Goal: Information Seeking & Learning: Check status

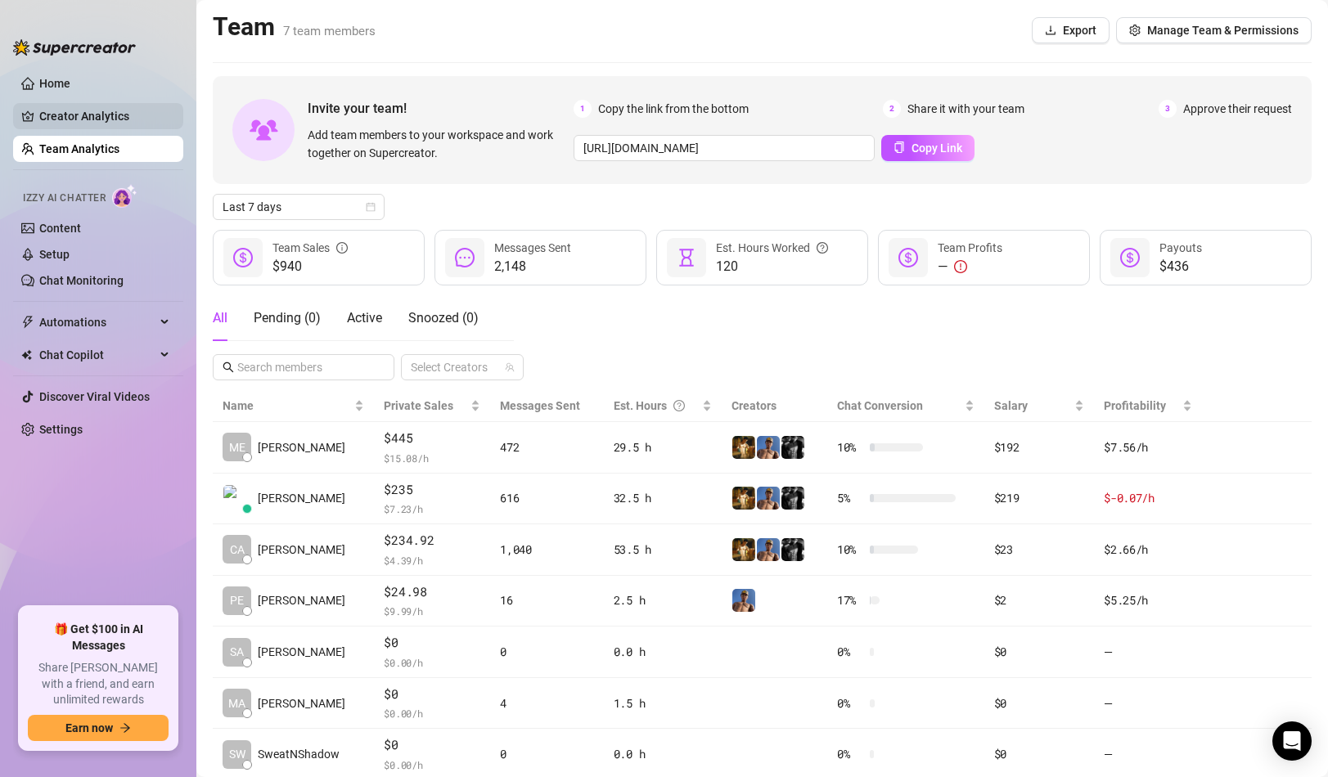
click at [119, 117] on link "Creator Analytics" at bounding box center [104, 116] width 131 height 26
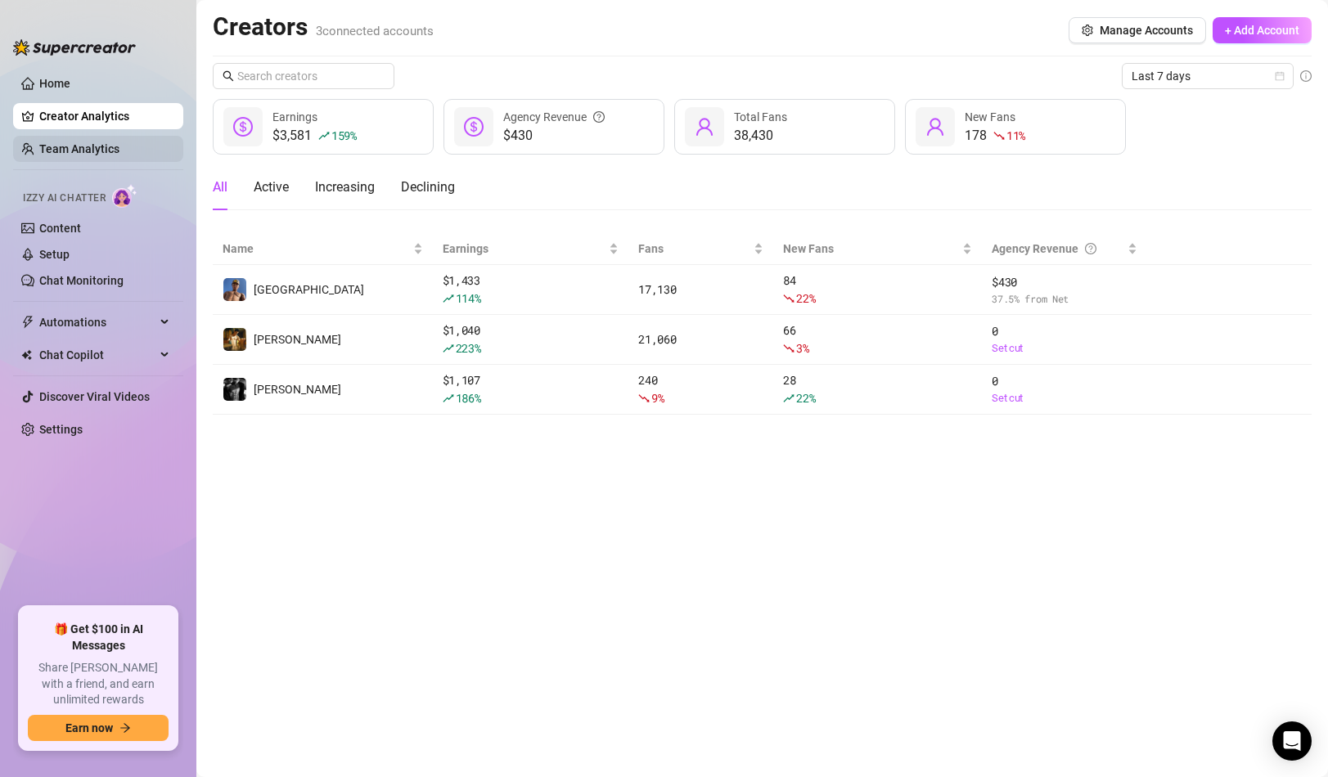
click at [94, 147] on link "Team Analytics" at bounding box center [79, 148] width 80 height 13
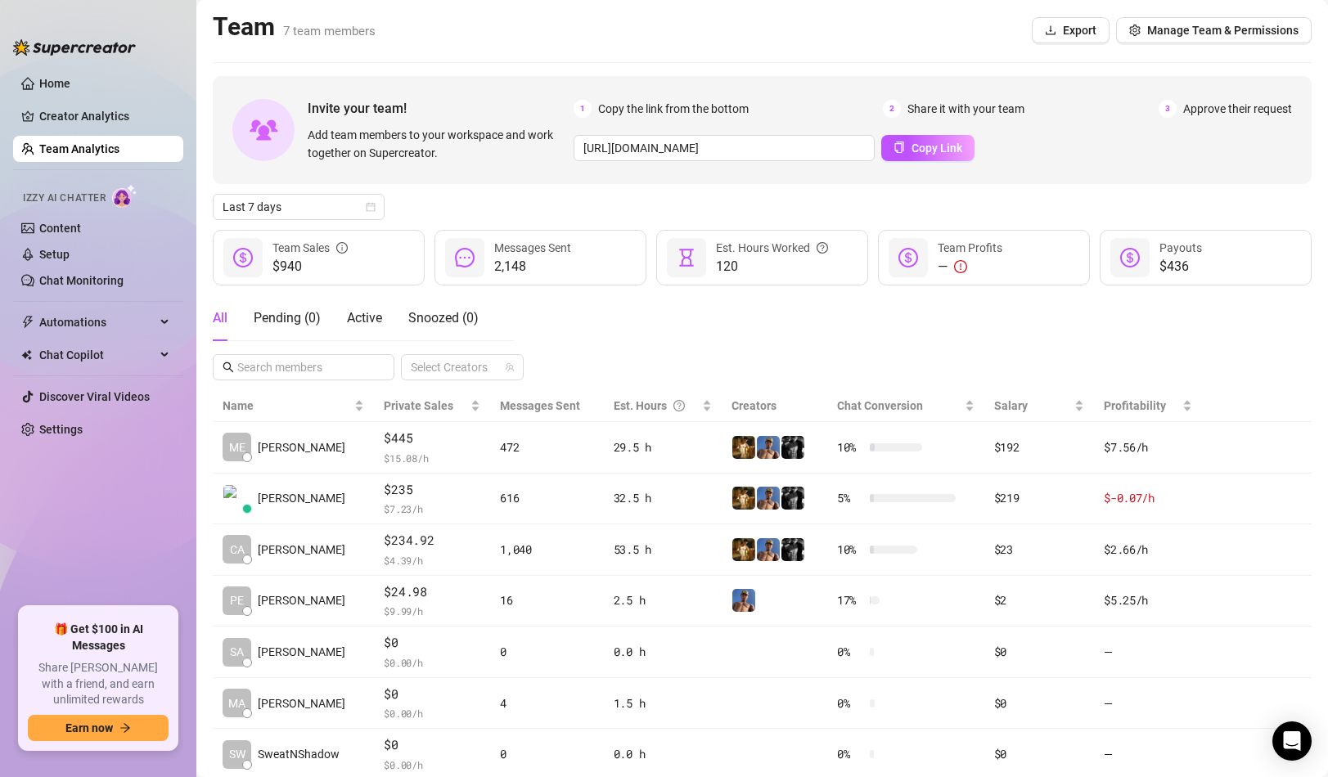
click at [600, 319] on div "All Pending ( 0 ) Active Snoozed ( 0 ) Select Creators" at bounding box center [762, 337] width 1099 height 85
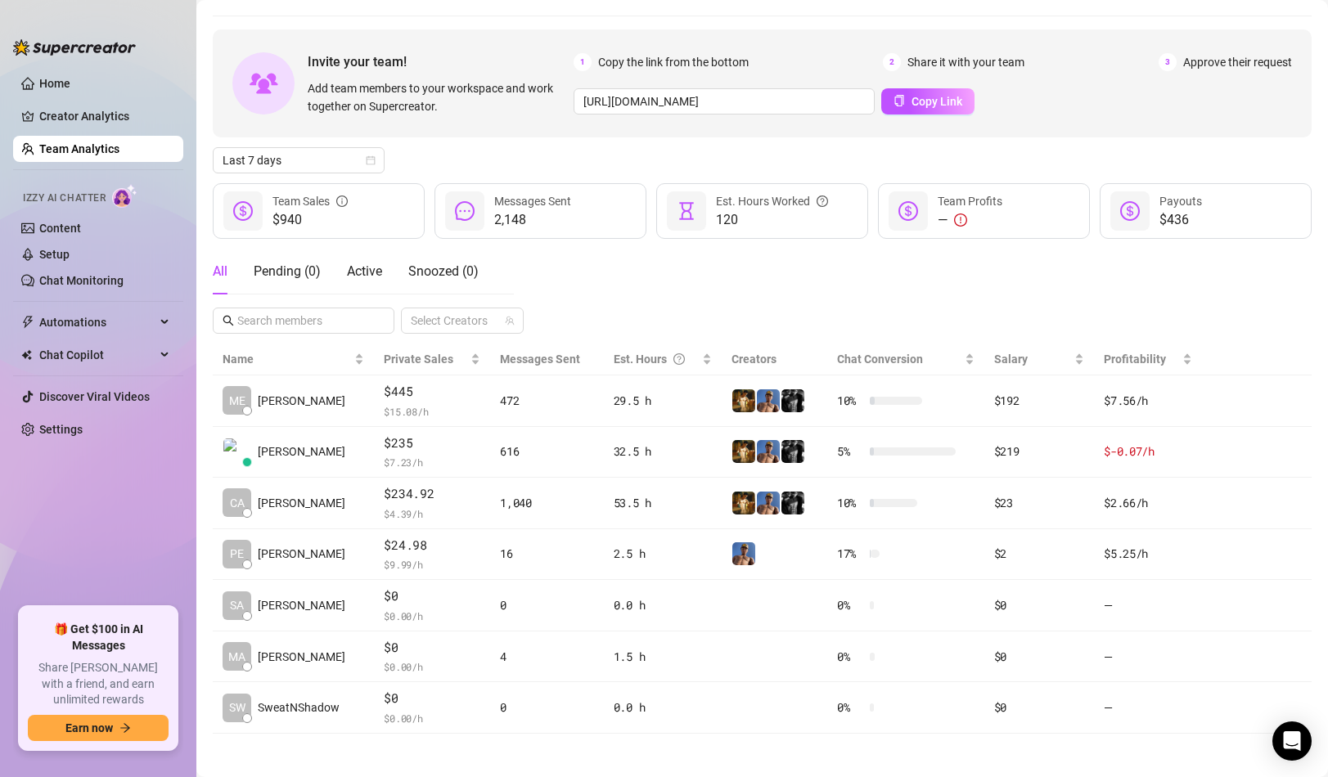
scroll to position [52, 0]
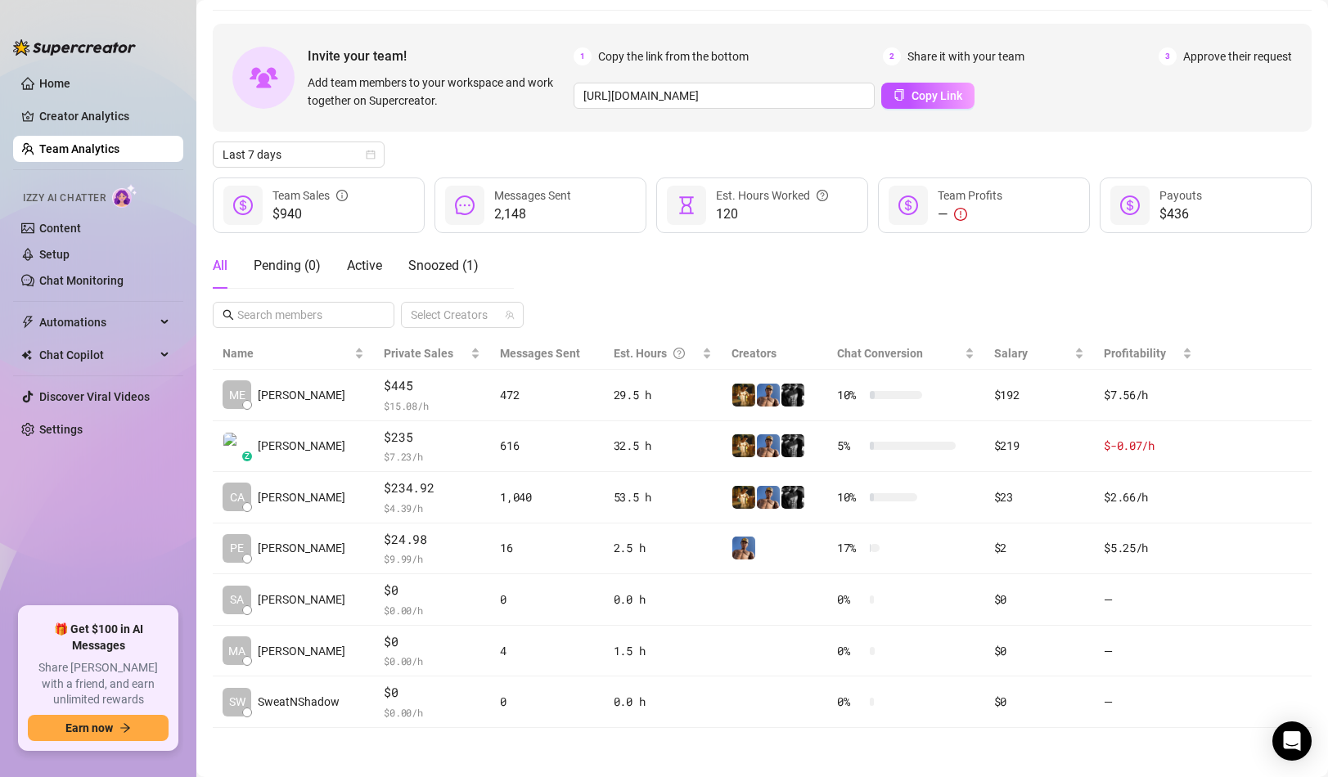
click at [753, 261] on div "All Pending ( 0 ) Active Snoozed ( 1 ) Select Creators" at bounding box center [762, 285] width 1099 height 85
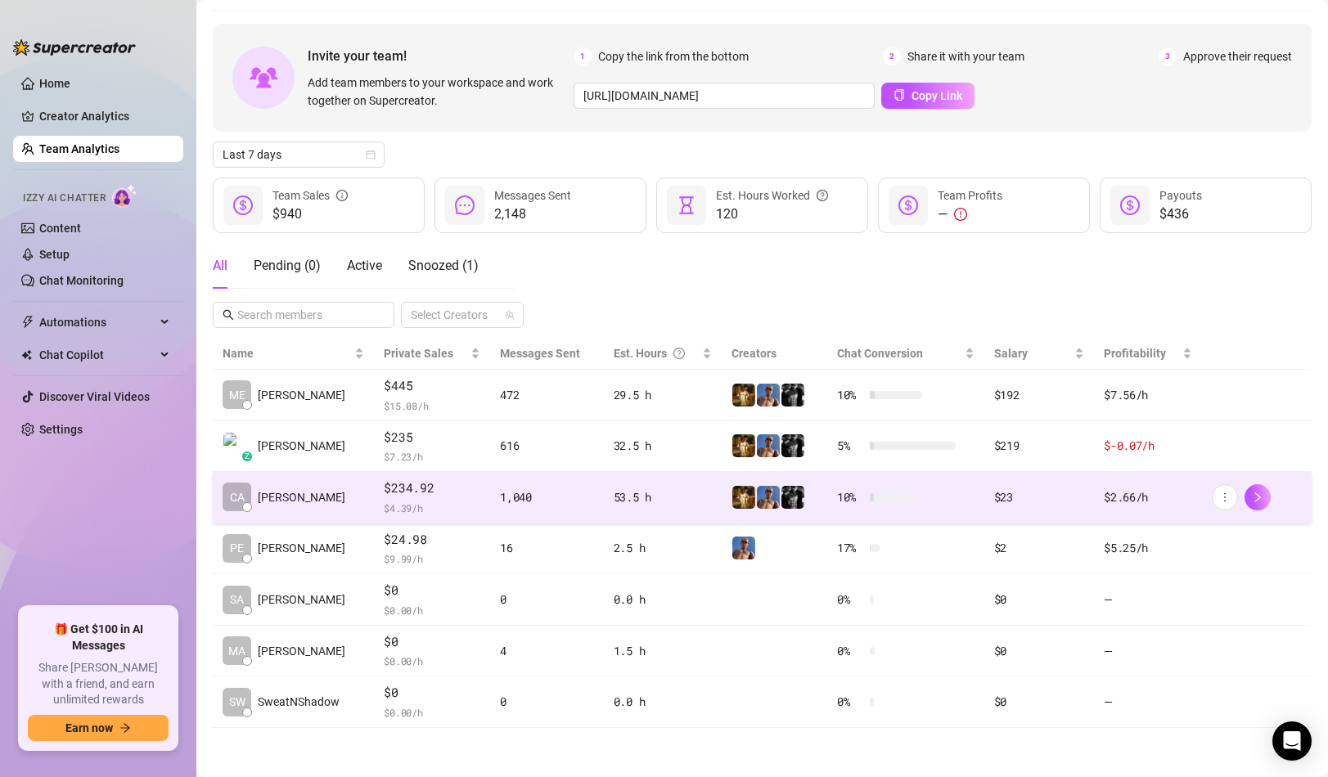
click at [442, 497] on span "$234.92" at bounding box center [432, 489] width 97 height 20
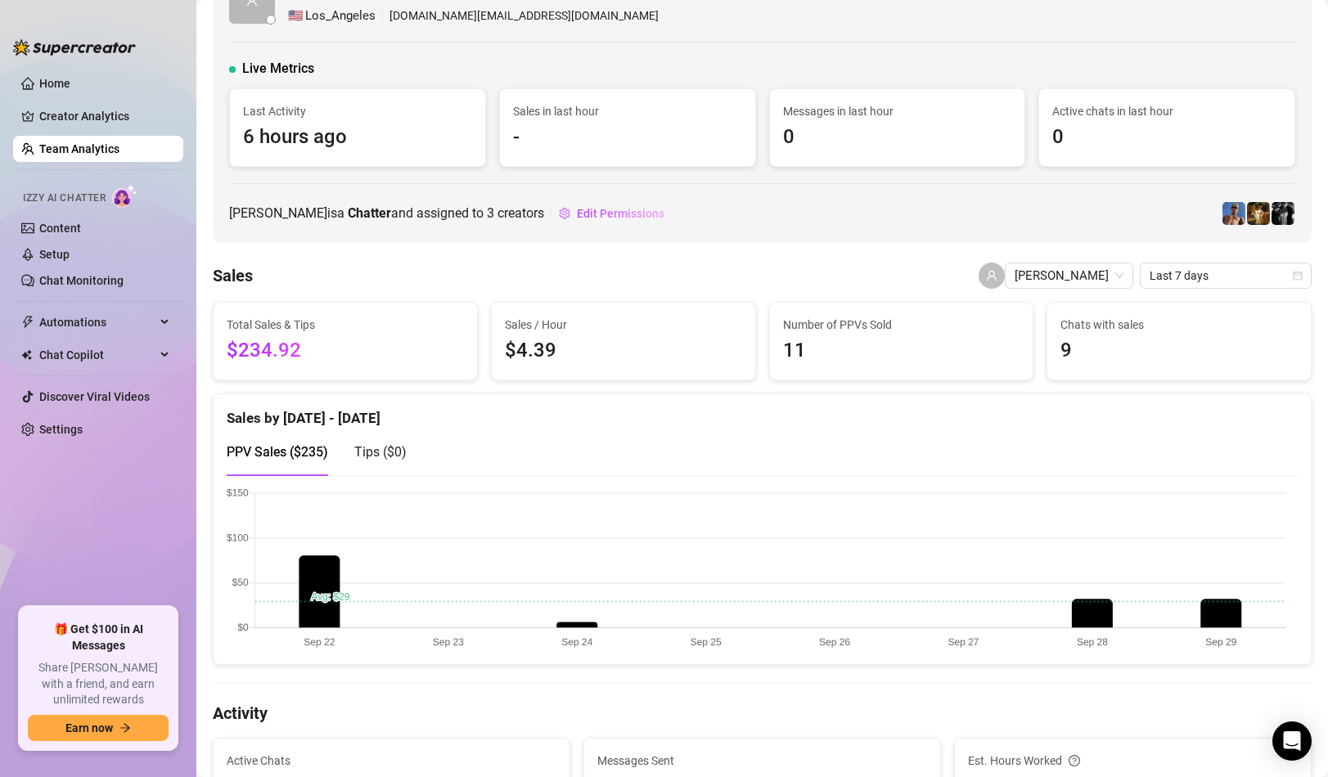
click at [998, 423] on div "Sales by [DATE] - [DATE]" at bounding box center [762, 411] width 1071 height 35
